Goal: Information Seeking & Learning: Learn about a topic

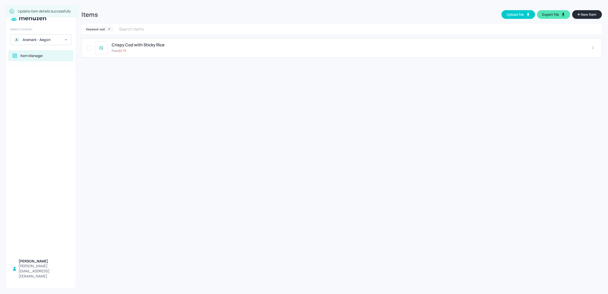
click at [199, 26] on input "text" at bounding box center [354, 29] width 476 height 10
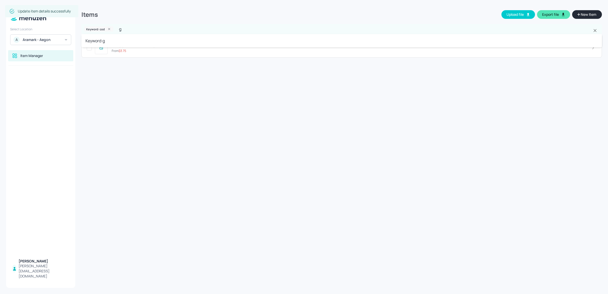
type input "gy"
click at [108, 28] on icon at bounding box center [109, 29] width 4 height 4
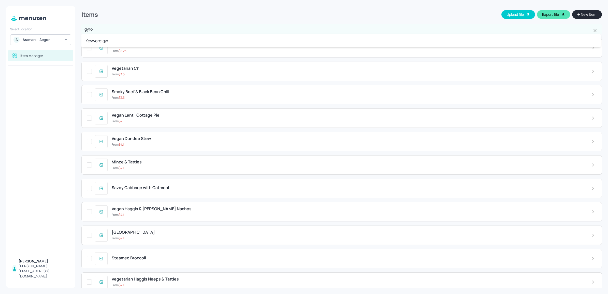
type input "gyros"
click at [107, 42] on li "Keyword: gyros" at bounding box center [341, 40] width 520 height 9
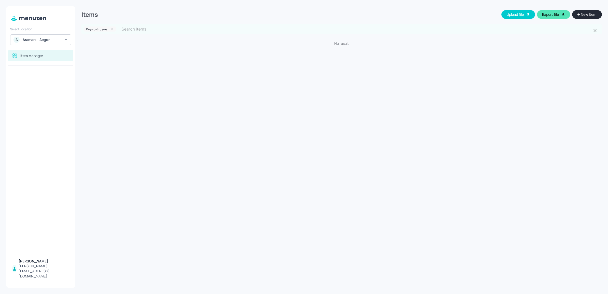
click at [111, 30] on icon at bounding box center [112, 29] width 4 height 4
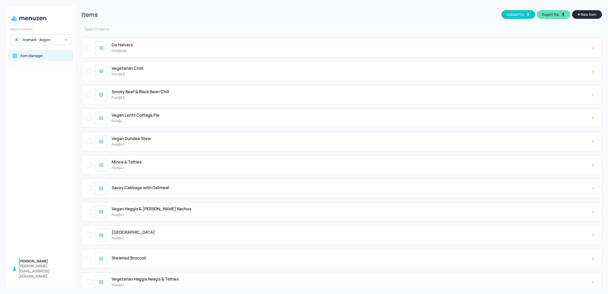
click at [111, 30] on input "text" at bounding box center [341, 29] width 521 height 10
type input "kebab"
click at [111, 39] on li "Keyword: kebab" at bounding box center [341, 40] width 520 height 9
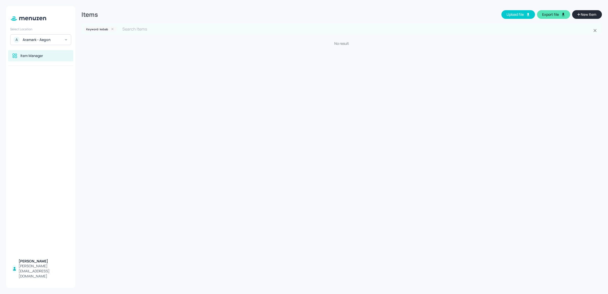
click at [111, 29] on icon at bounding box center [113, 29] width 4 height 4
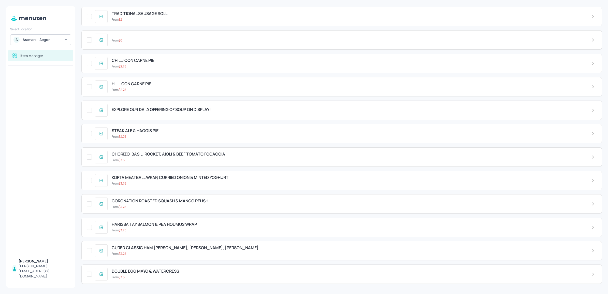
scroll to position [5801, 0]
